Goal: Task Accomplishment & Management: Use online tool/utility

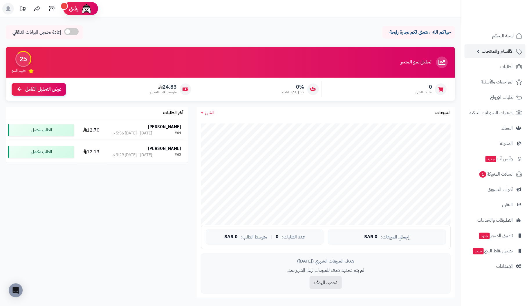
click at [505, 50] on span "الأقسام والمنتجات" at bounding box center [497, 51] width 32 height 8
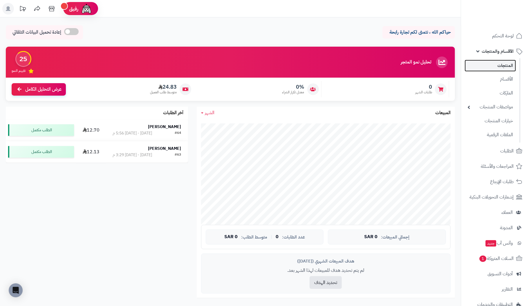
click at [505, 65] on link "المنتجات" at bounding box center [489, 66] width 51 height 12
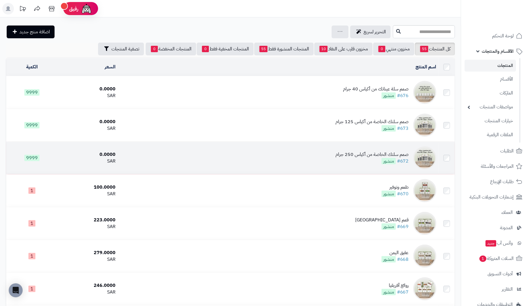
click at [396, 152] on div "صمم سلتك الخاصة من أكياس 250 جرام" at bounding box center [371, 154] width 73 height 7
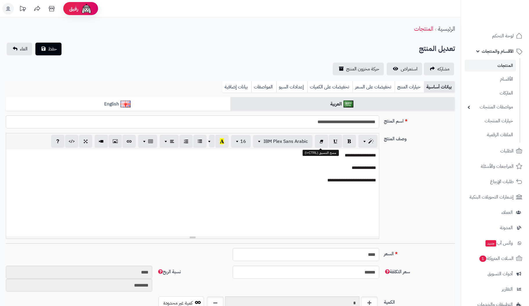
scroll to position [18, 0]
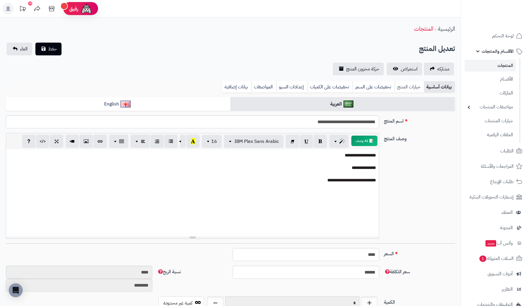
click at [405, 86] on link "خيارات المنتج" at bounding box center [408, 87] width 29 height 12
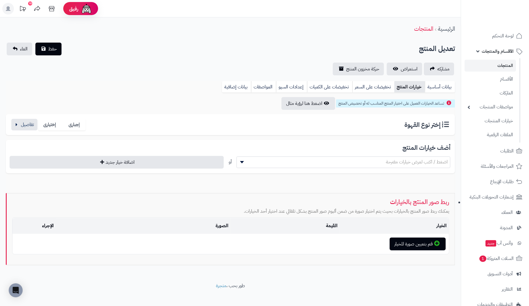
click at [314, 160] on span "اضغط / اكتب لعرض خيارات مقترحة" at bounding box center [343, 162] width 213 height 9
click at [321, 147] on h3 "أضف خيارات المنتج" at bounding box center [230, 148] width 440 height 7
click at [24, 123] on button "button" at bounding box center [24, 125] width 26 height 12
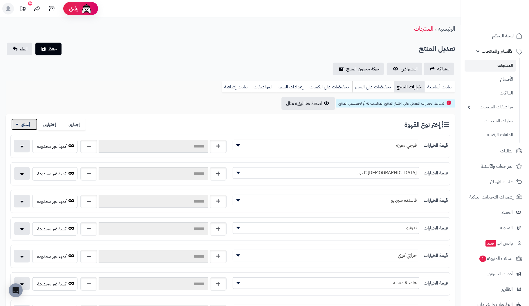
click at [21, 125] on button "button" at bounding box center [24, 125] width 26 height 12
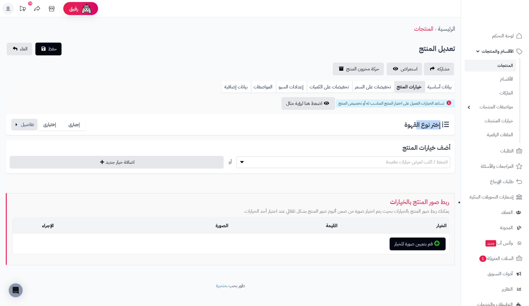
drag, startPoint x: 416, startPoint y: 126, endPoint x: 455, endPoint y: 126, distance: 38.6
click at [455, 126] on div "**********" at bounding box center [230, 173] width 461 height 184
drag, startPoint x: 403, startPoint y: 126, endPoint x: 457, endPoint y: 131, distance: 54.8
click at [457, 131] on div "**********" at bounding box center [230, 173] width 461 height 184
click at [78, 124] on label "إجبارى" at bounding box center [74, 125] width 24 height 12
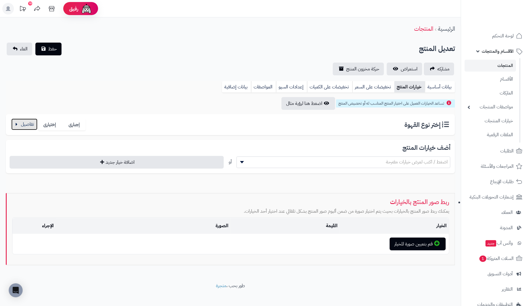
click at [25, 125] on button "button" at bounding box center [24, 125] width 26 height 12
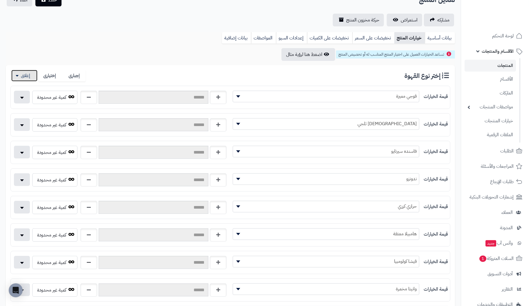
scroll to position [0, 0]
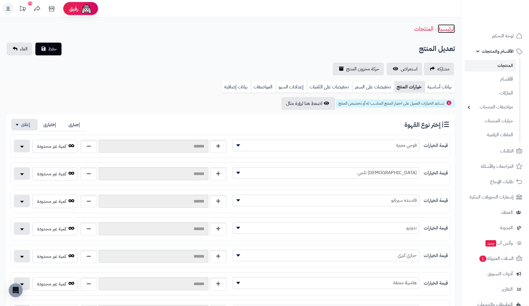
click at [446, 29] on link "الرئيسية" at bounding box center [446, 28] width 17 height 9
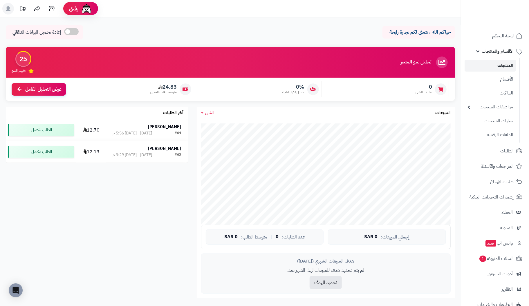
click at [503, 64] on link "المنتجات" at bounding box center [489, 66] width 51 height 12
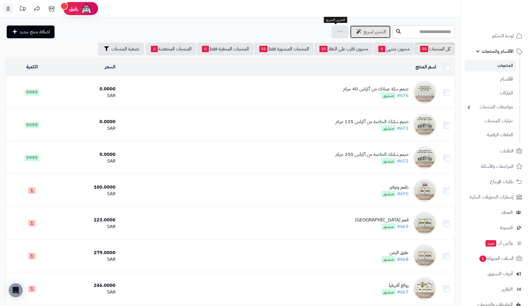
click at [363, 31] on span "التحرير لسريع" at bounding box center [374, 31] width 22 height 7
click at [338, 32] on icon at bounding box center [340, 32] width 5 height 4
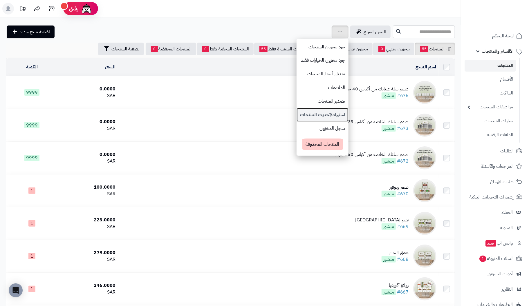
click at [301, 112] on link "استيراد/تحديث المنتجات" at bounding box center [322, 115] width 52 height 14
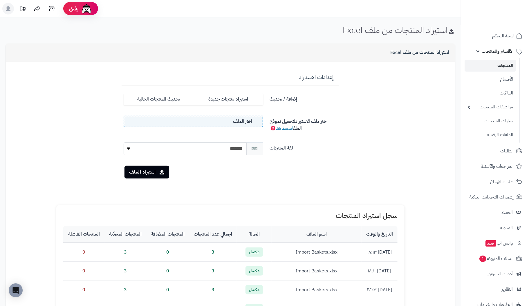
click at [228, 122] on label "اختر الملف" at bounding box center [194, 122] width 140 height 12
click at [0, 0] on input "اختر الملف" at bounding box center [0, 0] width 0 height 0
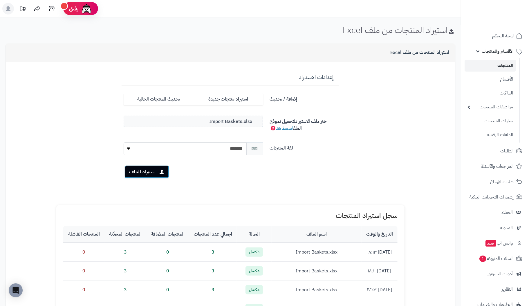
click at [144, 171] on button "استيراد الملف" at bounding box center [146, 172] width 45 height 13
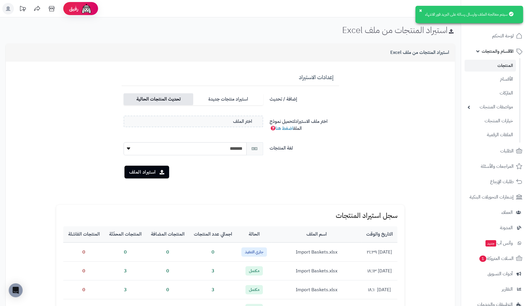
click at [168, 98] on label "تحديث المنتجات الحالية" at bounding box center [159, 99] width 70 height 12
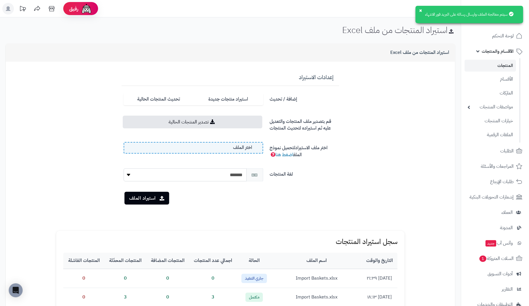
click at [251, 151] on span "اختر الملف" at bounding box center [242, 147] width 19 height 7
click at [0, 0] on input "اختر الملف" at bounding box center [0, 0] width 0 height 0
click at [150, 198] on button "استيراد الملف" at bounding box center [146, 198] width 45 height 13
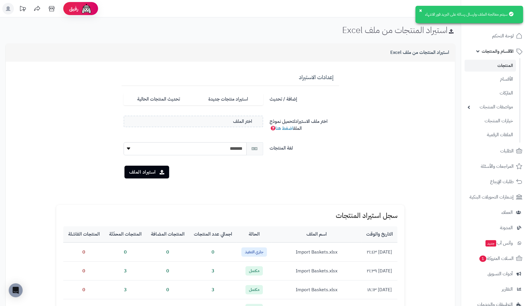
click at [512, 12] on icon at bounding box center [511, 14] width 5 height 5
click at [229, 118] on label "اختر الملف" at bounding box center [194, 122] width 140 height 12
click at [0, 0] on input "اختر الملف" at bounding box center [0, 0] width 0 height 0
click at [143, 170] on button "استيراد الملف" at bounding box center [146, 172] width 45 height 13
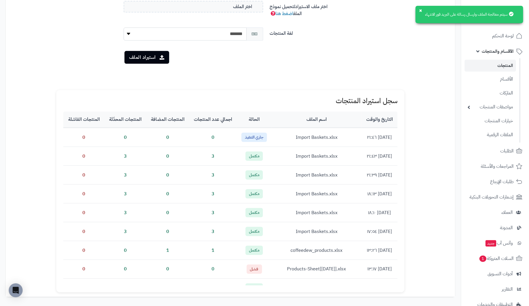
scroll to position [116, 0]
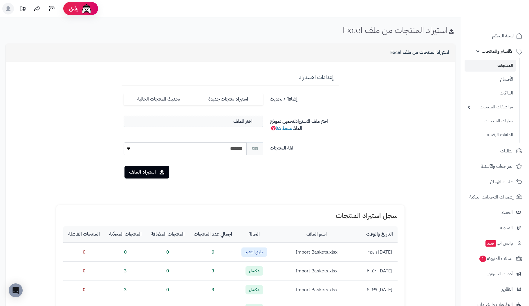
scroll to position [113, 0]
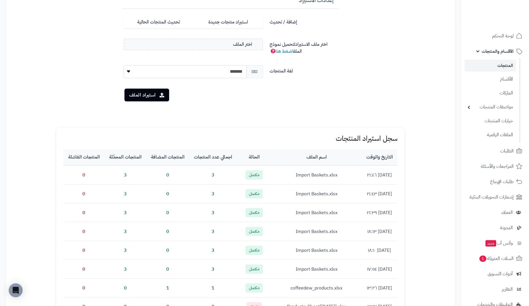
scroll to position [26, 0]
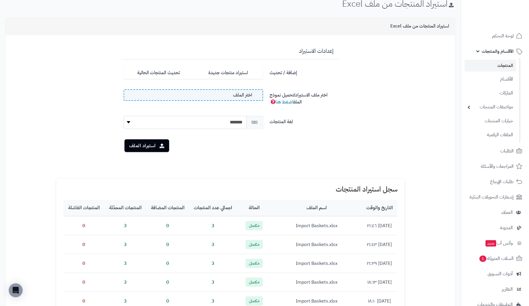
click at [223, 94] on label "اختر الملف" at bounding box center [194, 95] width 140 height 12
click at [0, 0] on input "اختر الملف" at bounding box center [0, 0] width 0 height 0
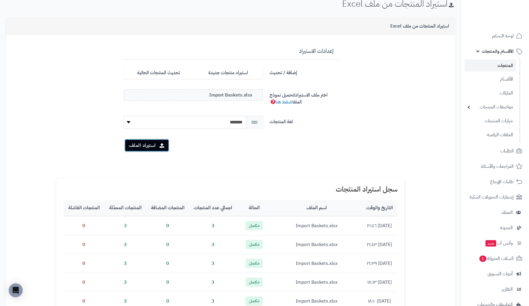
click at [149, 143] on button "استيراد الملف" at bounding box center [146, 145] width 45 height 13
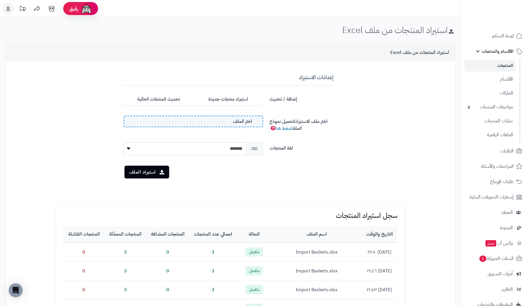
click at [234, 122] on span "اختر الملف" at bounding box center [242, 121] width 19 height 7
click at [0, 0] on input "اختر الملف" at bounding box center [0, 0] width 0 height 0
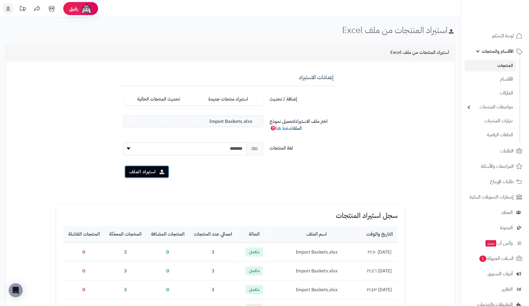
click at [145, 167] on button "استيراد الملف" at bounding box center [146, 172] width 45 height 13
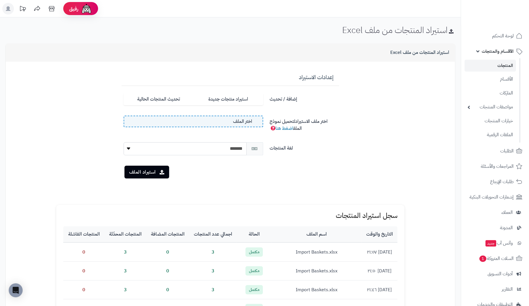
click at [223, 120] on label "اختر الملف" at bounding box center [194, 122] width 140 height 12
click at [0, 0] on input "اختر الملف" at bounding box center [0, 0] width 0 height 0
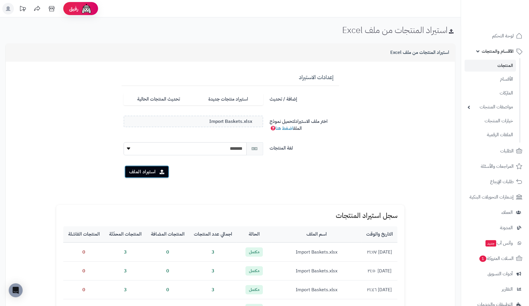
click at [142, 170] on button "استيراد الملف" at bounding box center [146, 172] width 45 height 13
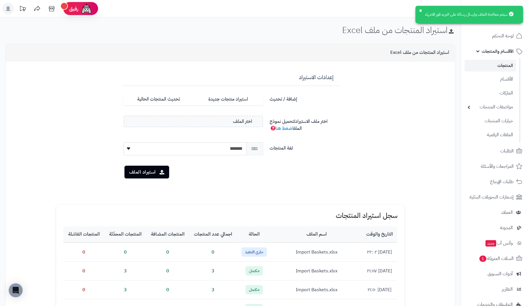
click at [510, 12] on icon at bounding box center [511, 14] width 5 height 5
